Goal: Task Accomplishment & Management: Complete application form

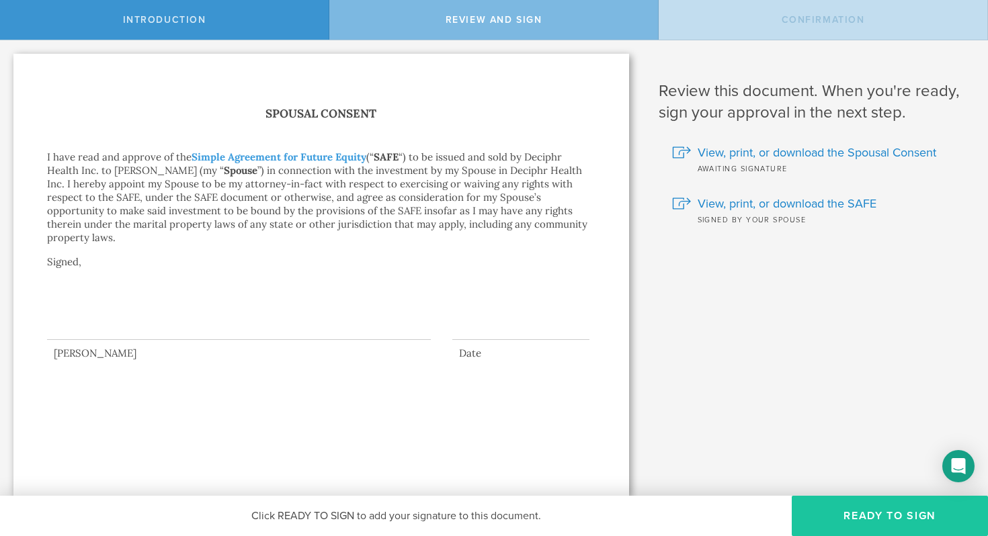
click at [883, 520] on button "Ready to Sign" at bounding box center [890, 516] width 196 height 40
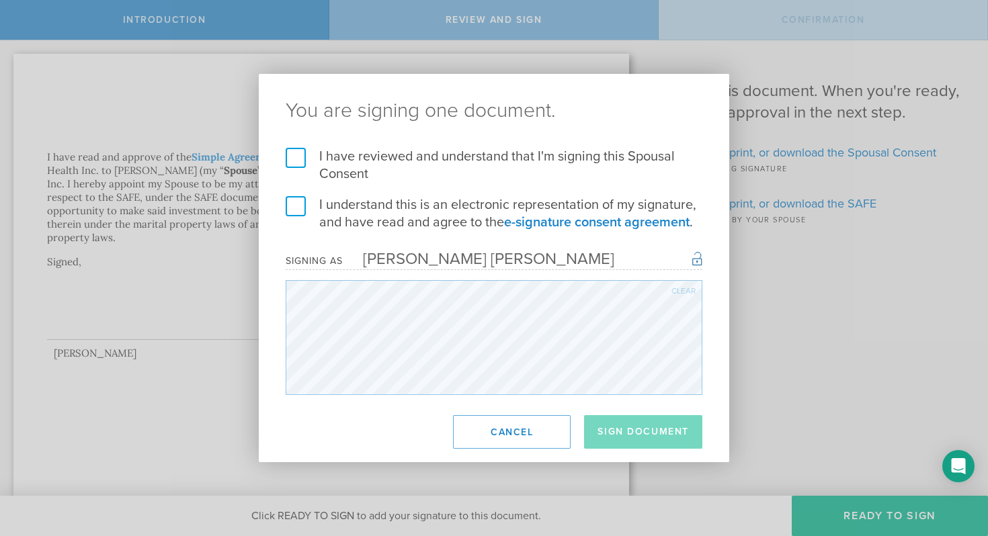
click at [298, 165] on label "I have reviewed and understand that I'm signing this Spousal Consent" at bounding box center [494, 165] width 417 height 35
click at [0, 0] on input "I have reviewed and understand that I'm signing this Spousal Consent" at bounding box center [0, 0] width 0 height 0
click at [298, 209] on label "I understand this is an electronic representation of my signature, and have rea…" at bounding box center [494, 213] width 417 height 35
click at [0, 0] on input "I understand this is an electronic representation of my signature, and have rea…" at bounding box center [0, 0] width 0 height 0
click at [458, 256] on div "Lauren Challman Hanson" at bounding box center [479, 258] width 272 height 19
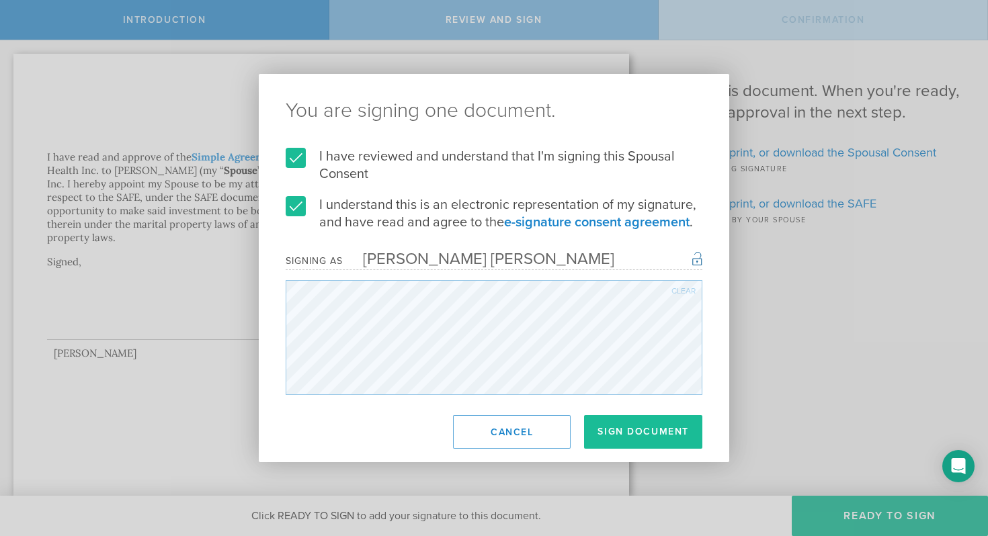
click at [458, 256] on div "Lauren Challman Hanson" at bounding box center [479, 258] width 272 height 19
click at [661, 438] on button "Sign Document" at bounding box center [643, 432] width 118 height 34
